Goal: Task Accomplishment & Management: Use online tool/utility

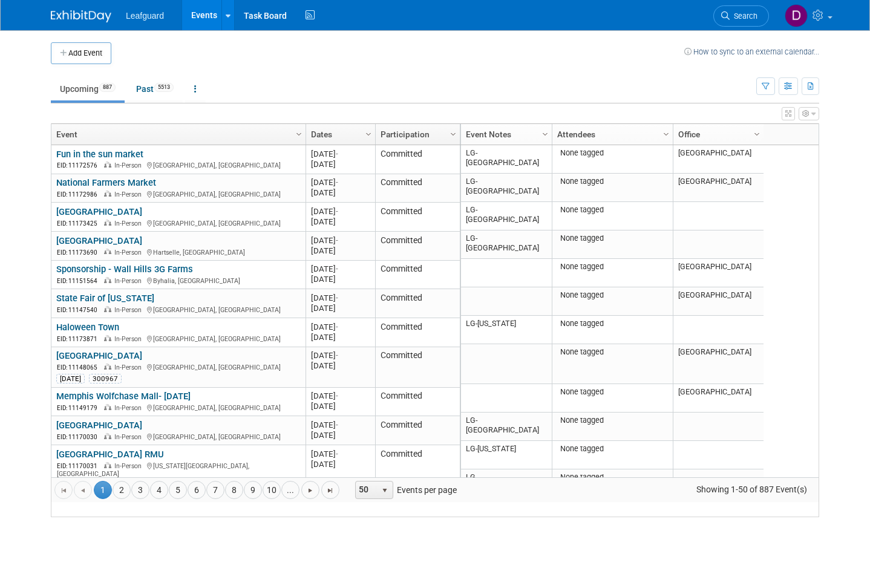
click at [794, 88] on button "button" at bounding box center [787, 86] width 19 height 18
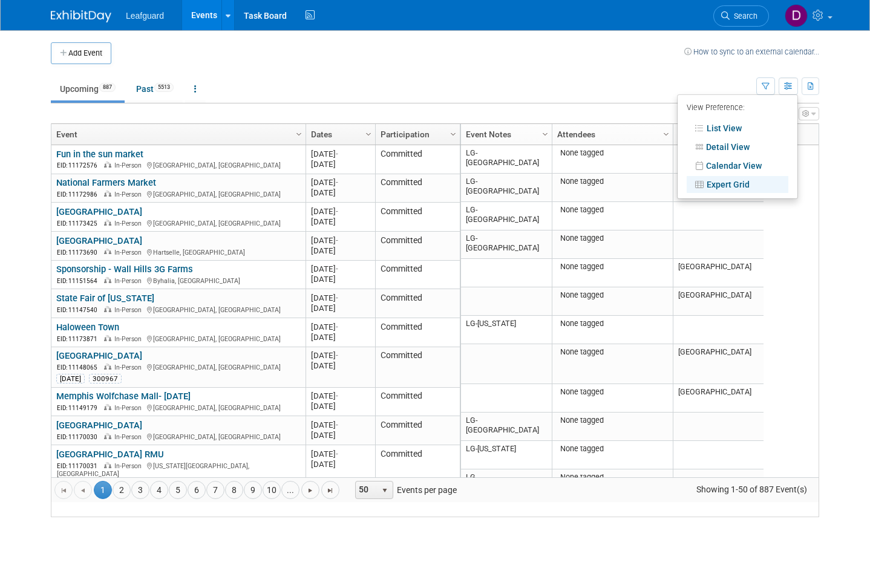
click at [742, 180] on link "Expert Grid" at bounding box center [737, 184] width 102 height 17
click at [729, 180] on link "Expert Grid" at bounding box center [737, 184] width 102 height 17
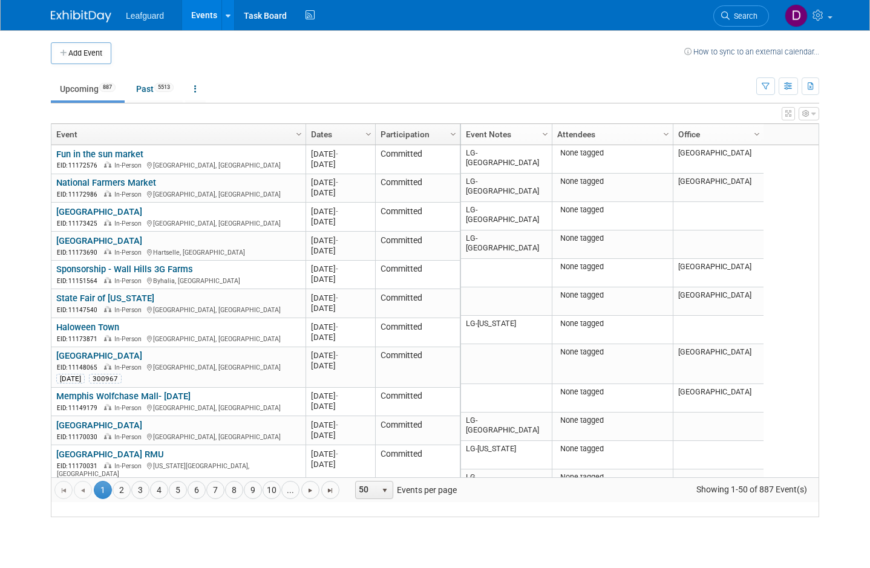
click at [822, 21] on icon at bounding box center [819, 15] width 14 height 11
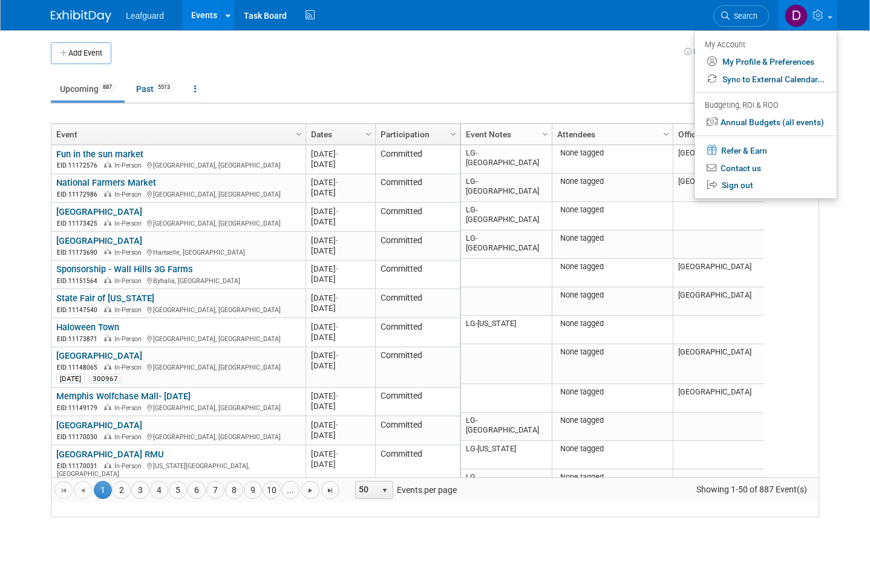
click at [840, 225] on body "Leafguard Events Add Event Bulk Upload Events Shareable Event Boards Recently V…" at bounding box center [435, 284] width 870 height 568
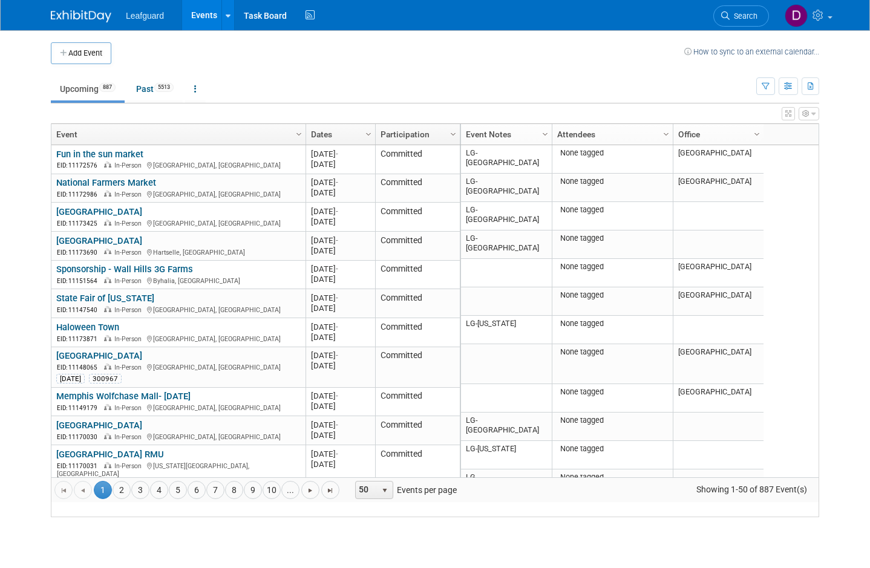
click at [813, 114] on icon "button" at bounding box center [813, 113] width 4 height 7
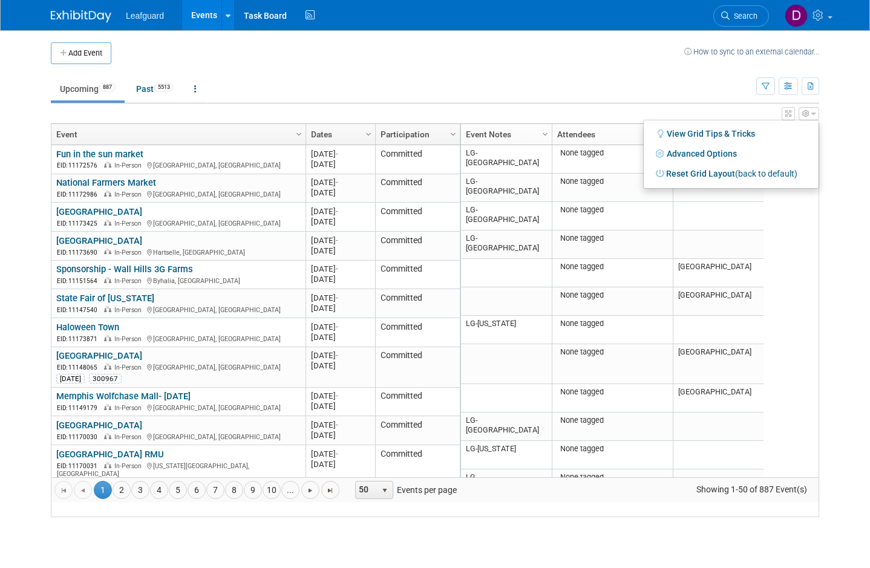
click at [719, 148] on link "Advanced Options" at bounding box center [730, 154] width 157 height 18
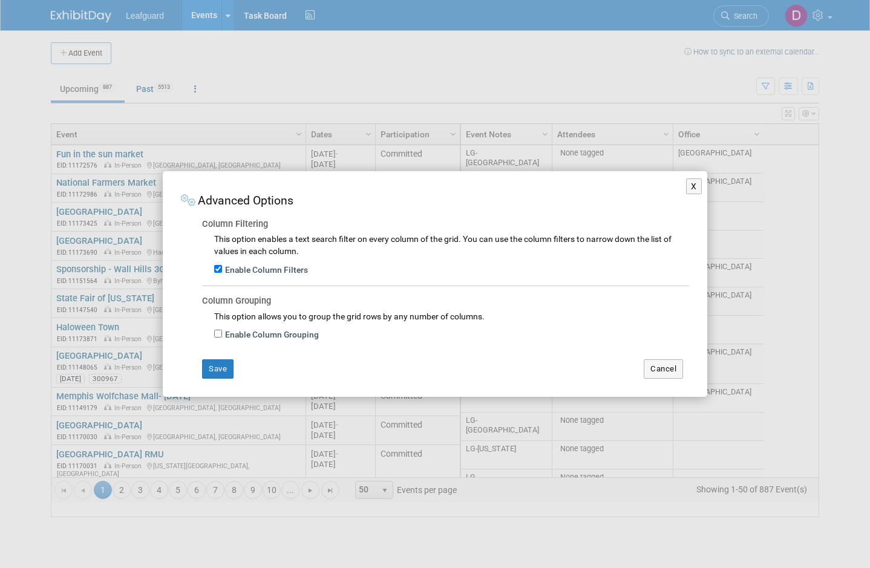
click at [223, 369] on button "Save" at bounding box center [217, 368] width 31 height 19
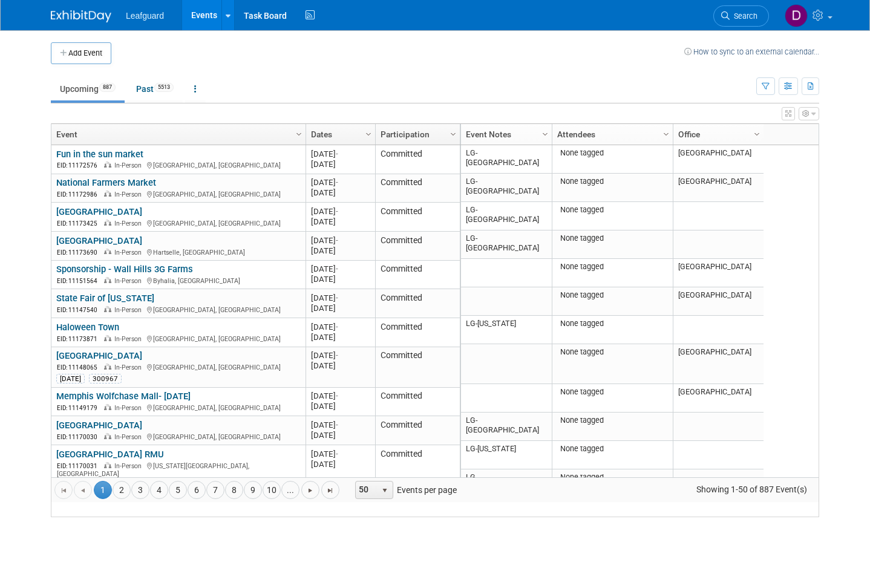
click at [811, 115] on icon "button" at bounding box center [813, 113] width 4 height 7
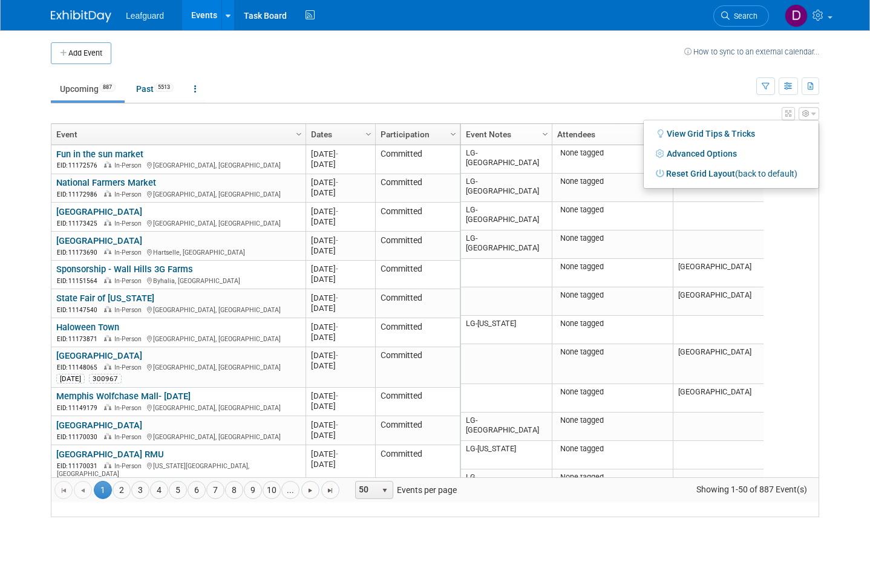
click at [865, 137] on div at bounding box center [435, 284] width 870 height 568
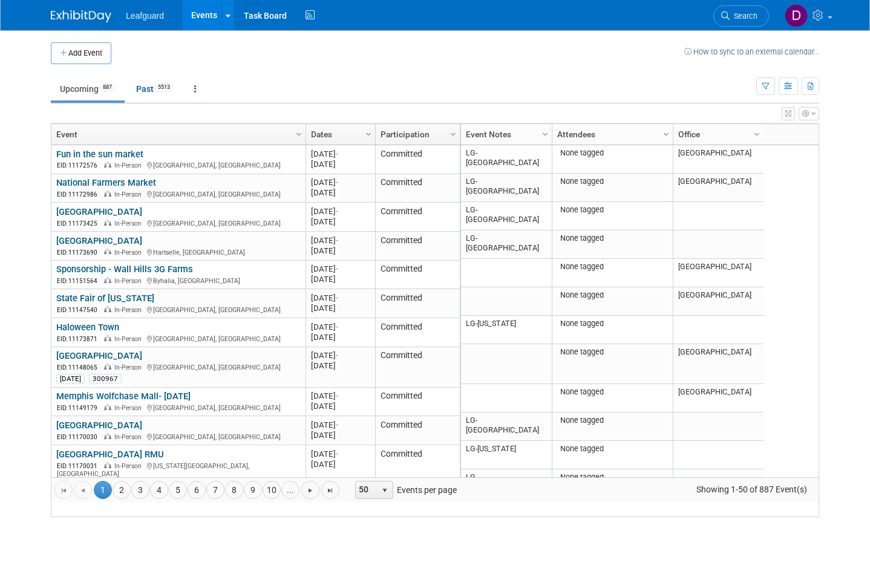
click at [759, 131] on span "Column Settings" at bounding box center [757, 134] width 10 height 10
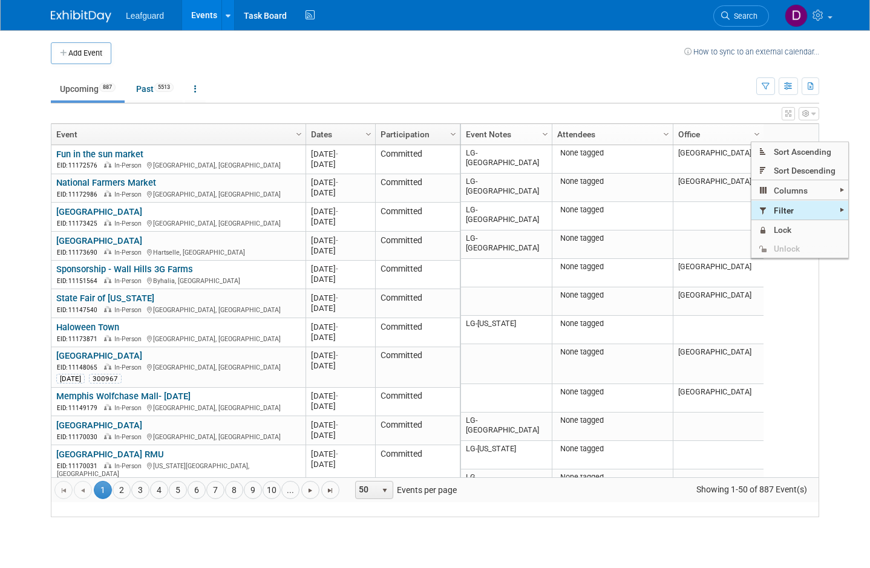
click at [792, 209] on span "Filter" at bounding box center [799, 210] width 97 height 19
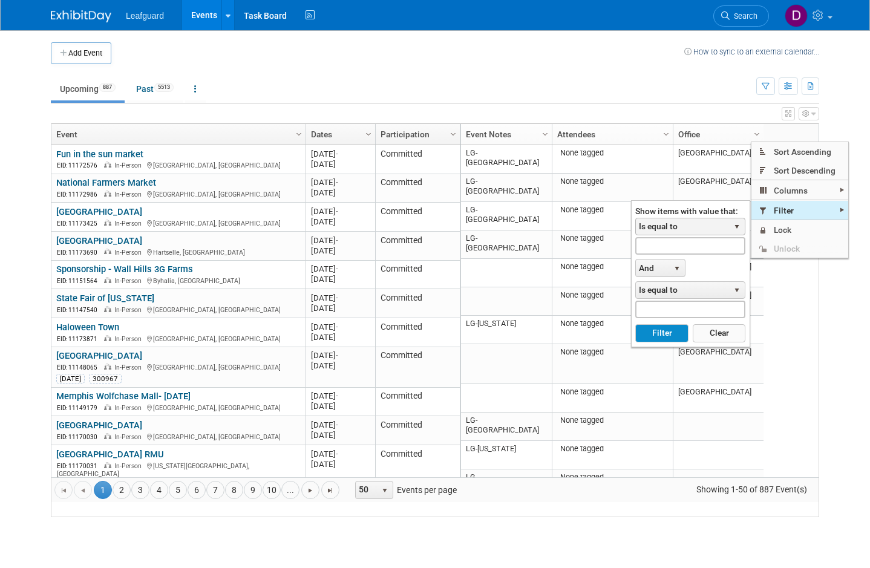
click at [735, 223] on span "select" at bounding box center [737, 227] width 10 height 10
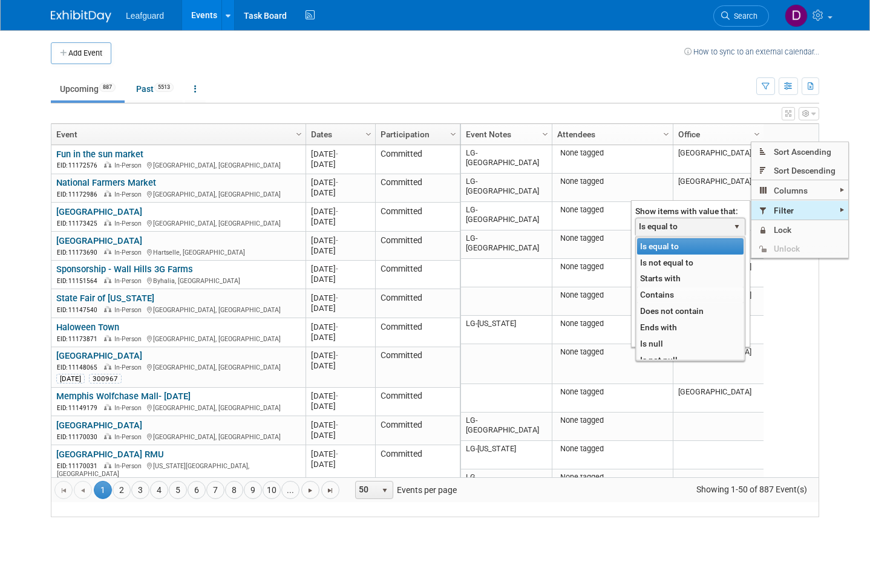
click at [672, 292] on li "Contains" at bounding box center [690, 295] width 106 height 16
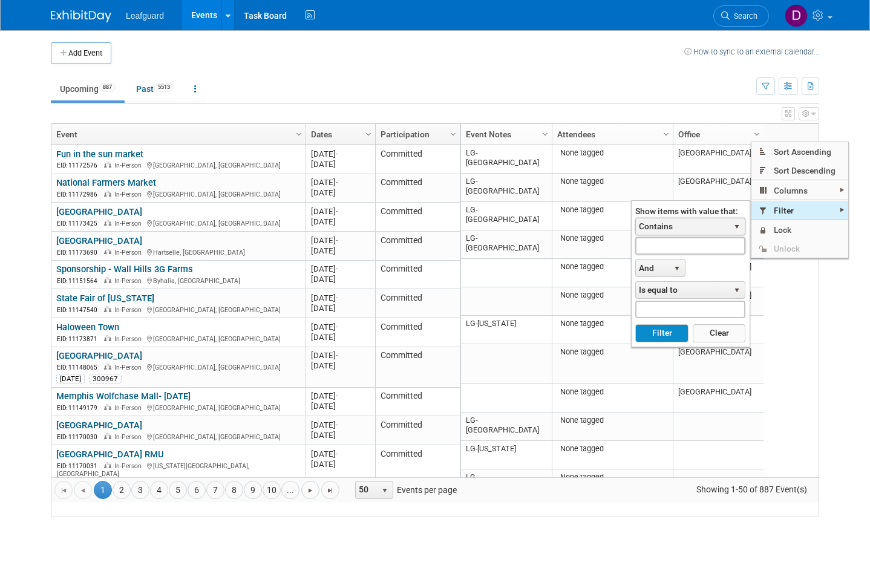
click at [681, 244] on input "text" at bounding box center [690, 246] width 110 height 18
type input "P"
click at [663, 334] on button "Filter" at bounding box center [661, 333] width 53 height 18
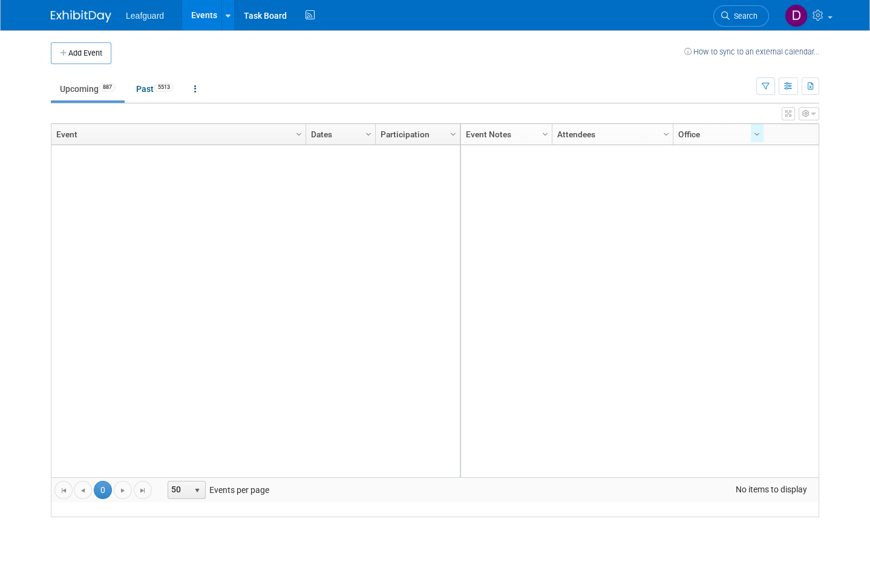
click at [752, 137] on span "Column Settings" at bounding box center [757, 134] width 10 height 10
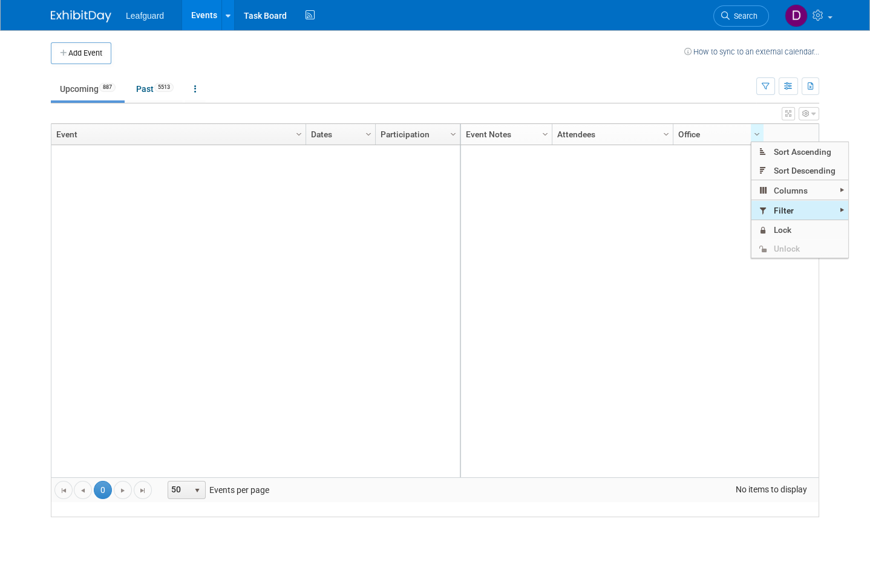
click at [808, 212] on span "Filter" at bounding box center [799, 210] width 97 height 19
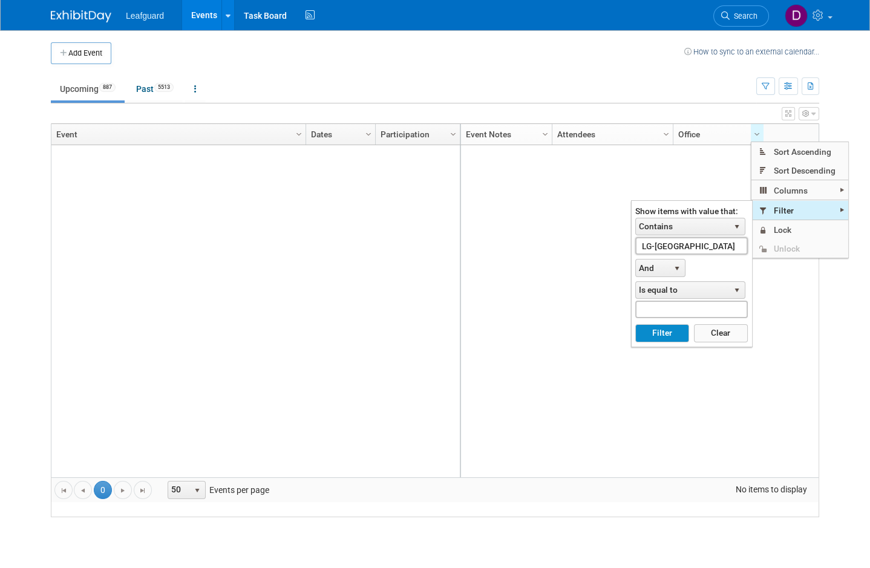
click at [714, 249] on input "LG-[GEOGRAPHIC_DATA]" at bounding box center [691, 246] width 112 height 18
type input "L"
click at [666, 333] on button "Filter" at bounding box center [662, 333] width 54 height 18
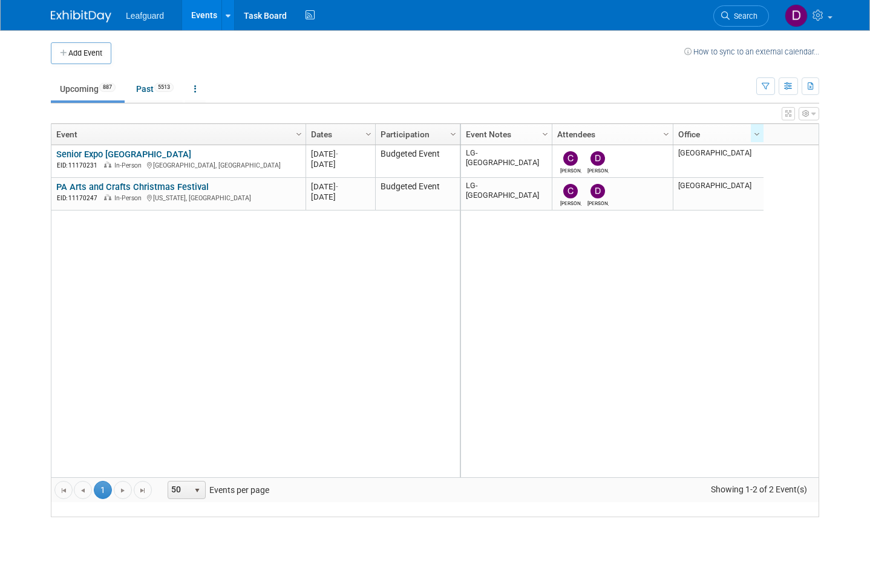
click at [756, 139] on link "Column Settings" at bounding box center [756, 133] width 13 height 18
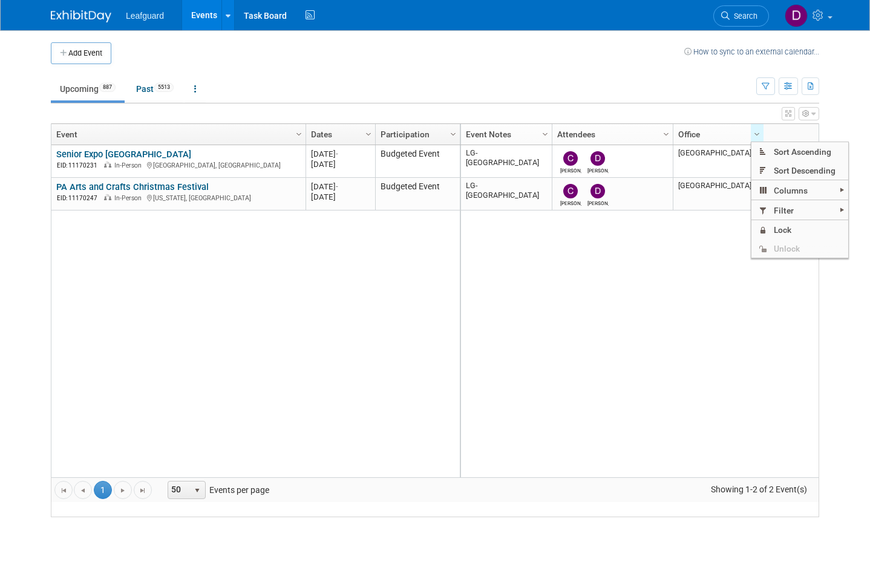
click at [816, 210] on span "Filter" at bounding box center [799, 210] width 97 height 19
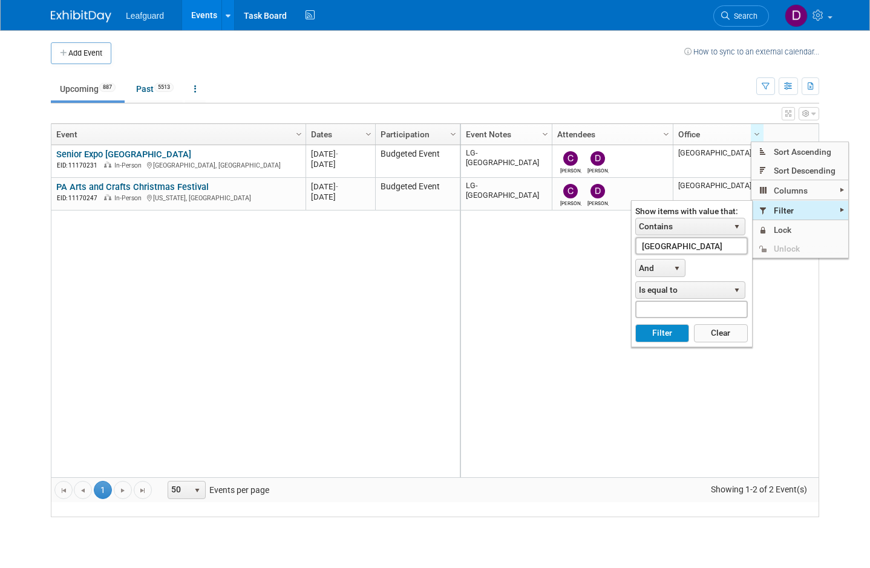
click at [709, 244] on input "[GEOGRAPHIC_DATA]" at bounding box center [691, 246] width 112 height 18
type input "P"
click at [668, 334] on button "Filter" at bounding box center [662, 333] width 54 height 18
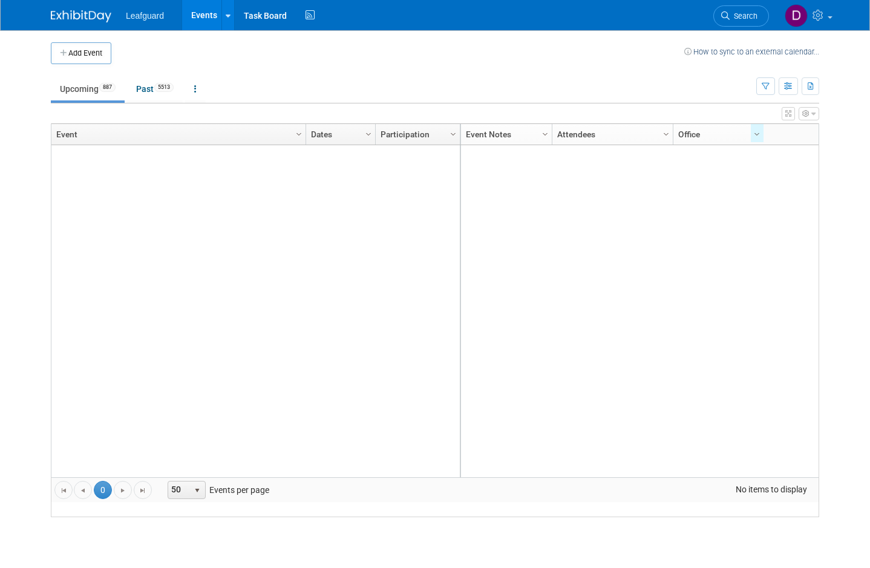
click at [761, 138] on link "Column Settings" at bounding box center [756, 133] width 13 height 18
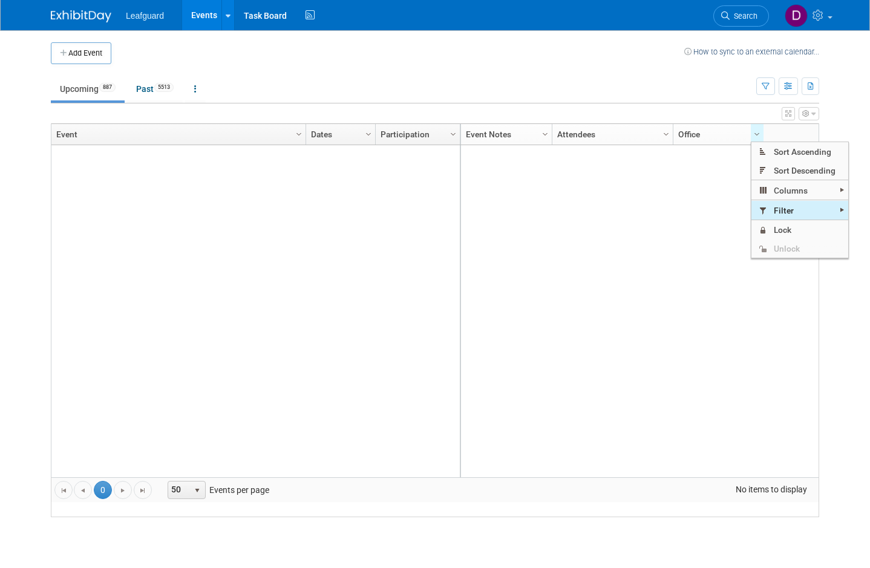
click at [793, 209] on span "Filter" at bounding box center [799, 210] width 97 height 19
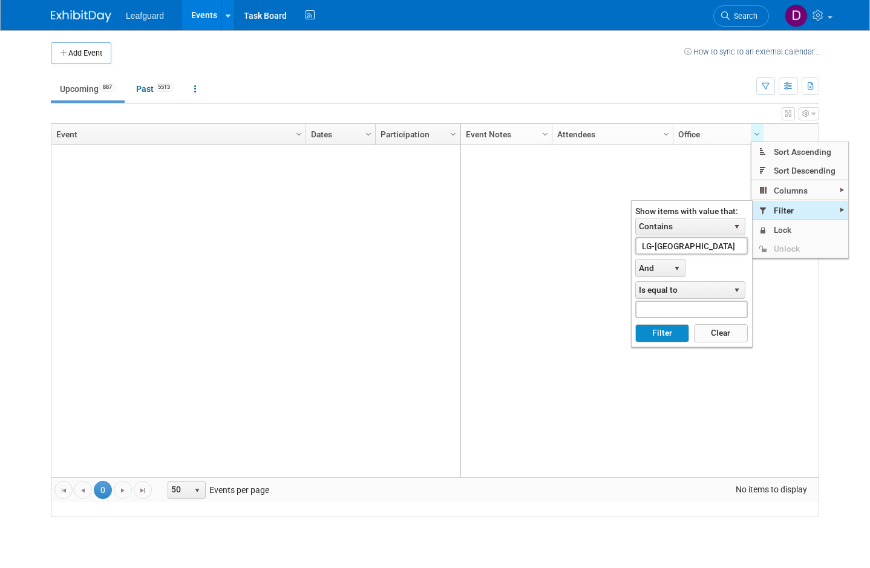
click at [716, 241] on input "LG-[GEOGRAPHIC_DATA]" at bounding box center [691, 246] width 112 height 18
type input "L"
click at [666, 339] on button "Filter" at bounding box center [662, 333] width 54 height 18
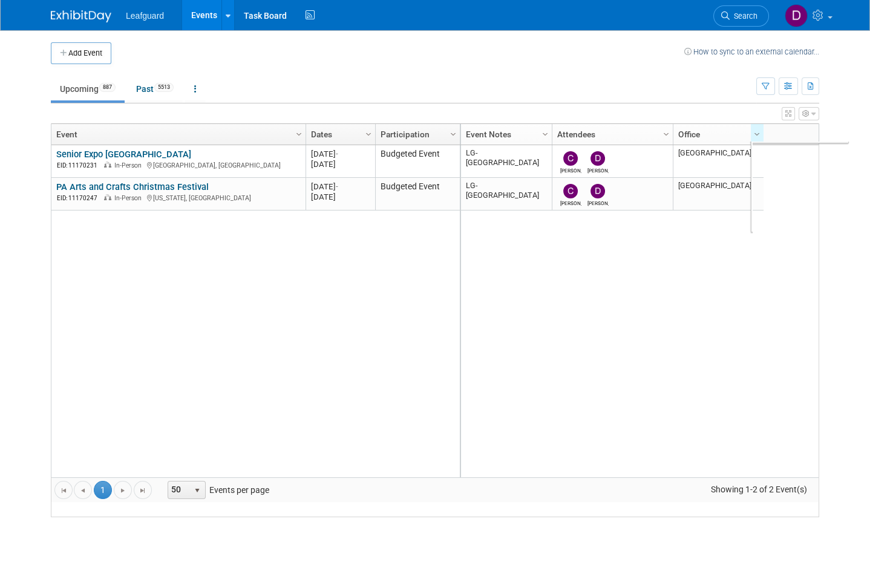
type input "[GEOGRAPHIC_DATA]"
click at [155, 88] on link "Past 5513" at bounding box center [155, 88] width 56 height 23
click at [166, 93] on link "Past 5513" at bounding box center [155, 88] width 56 height 23
click at [106, 85] on span "887" at bounding box center [107, 87] width 16 height 9
click at [158, 96] on link "Past 5513" at bounding box center [155, 88] width 56 height 23
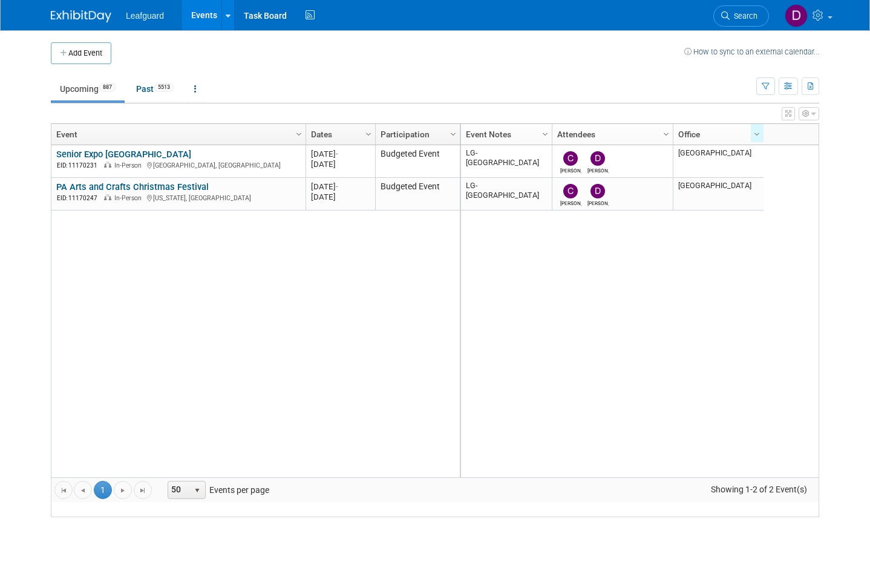
click at [825, 129] on div "Add Event How to sync to an external calendar... New Event Duplicate Event Warn…" at bounding box center [435, 285] width 786 height 511
click at [757, 129] on span "Column Settings" at bounding box center [757, 134] width 10 height 10
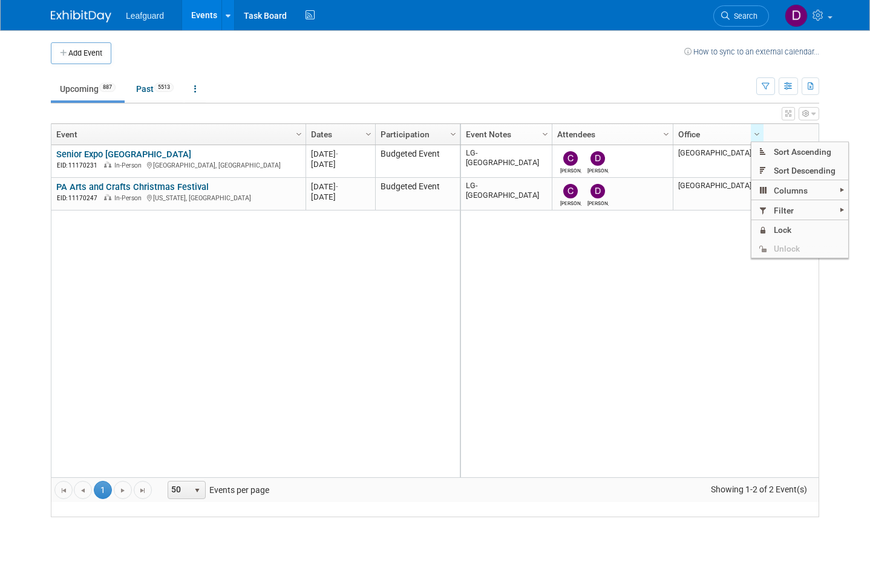
click at [761, 244] on span at bounding box center [763, 249] width 10 height 10
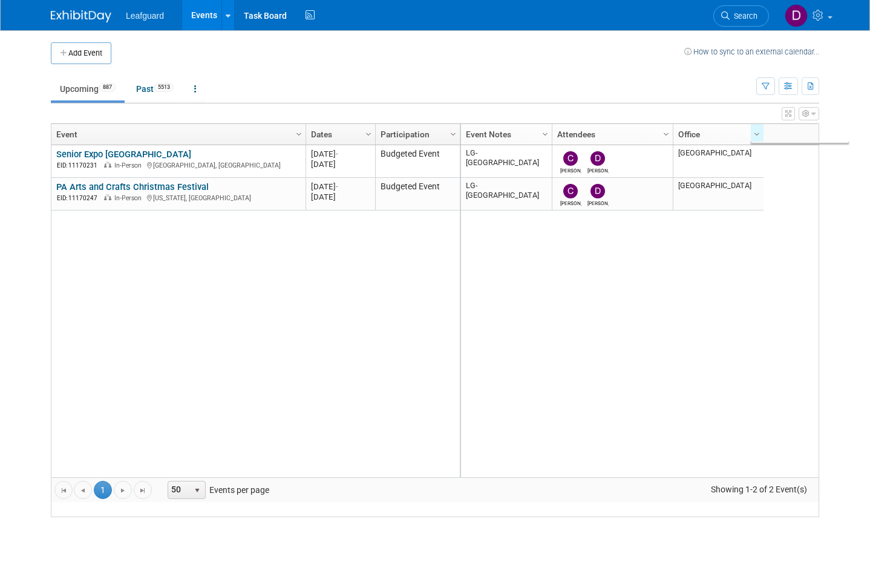
click at [158, 95] on link "Past 5513" at bounding box center [155, 88] width 56 height 23
click at [99, 94] on link "Upcoming 887" at bounding box center [88, 88] width 74 height 23
click at [94, 81] on link "Upcoming 887" at bounding box center [88, 88] width 74 height 23
click at [167, 83] on span "5513" at bounding box center [163, 87] width 19 height 9
click at [206, 92] on link at bounding box center [195, 88] width 21 height 23
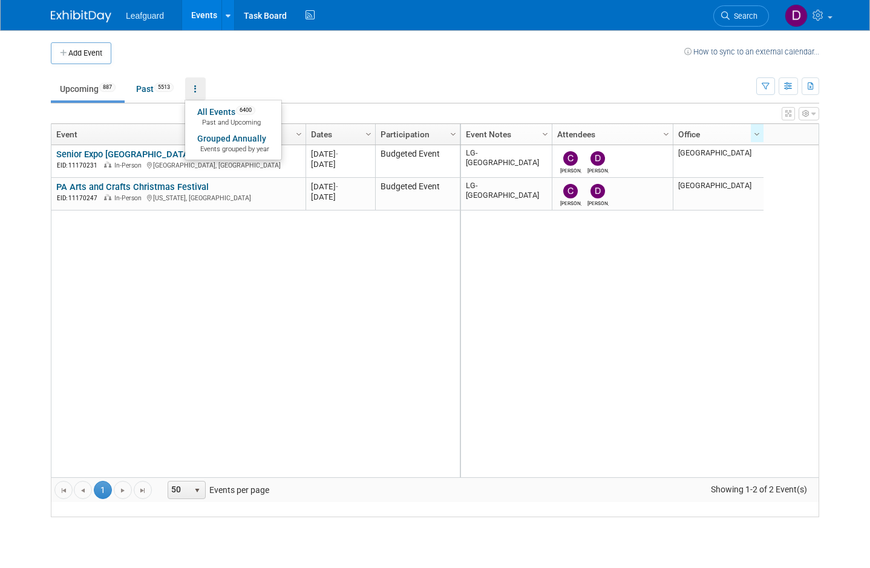
click at [175, 89] on div at bounding box center [435, 284] width 870 height 568
